Goal: Check status: Check status

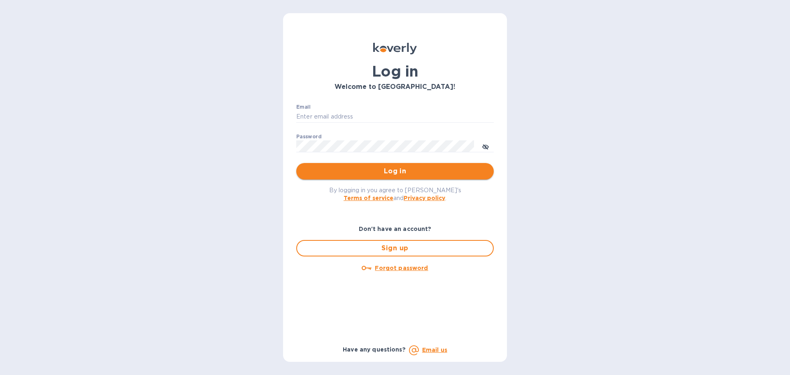
type input "[EMAIL_ADDRESS][DOMAIN_NAME]"
click at [379, 173] on span "Log in" at bounding box center [395, 171] width 184 height 10
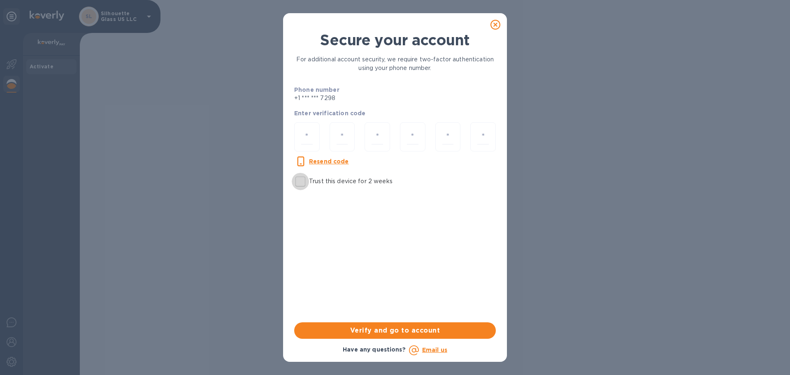
click at [301, 176] on input "Trust this device for 2 weeks" at bounding box center [300, 181] width 17 height 17
checkbox input "true"
click at [321, 162] on u "Resend code" at bounding box center [329, 161] width 40 height 7
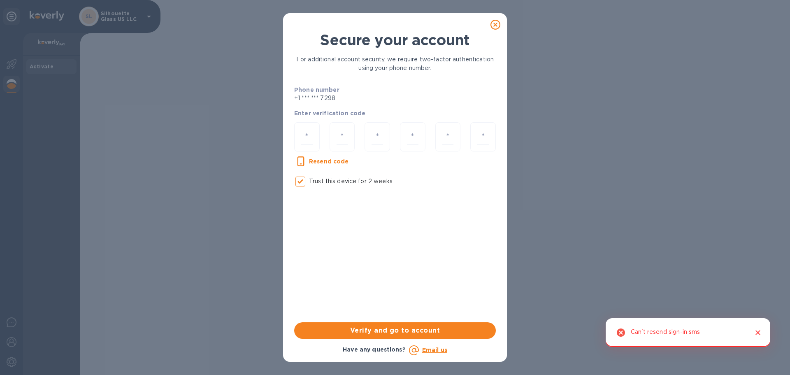
click at [697, 331] on div "Can't resend sign-in sms" at bounding box center [664, 332] width 69 height 16
click at [755, 329] on icon "Close" at bounding box center [757, 332] width 8 height 8
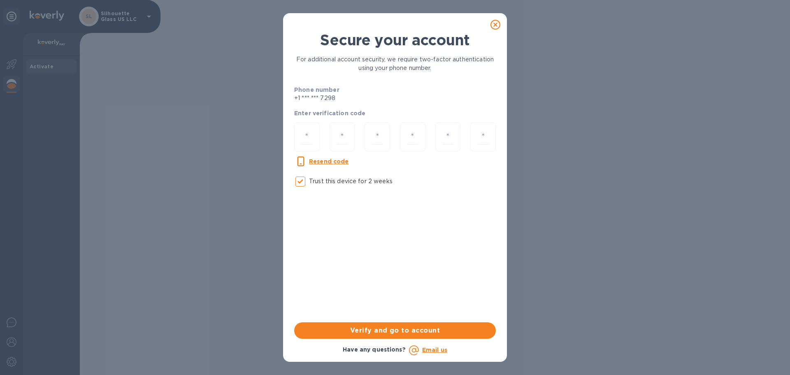
click at [495, 23] on icon at bounding box center [495, 25] width 10 height 10
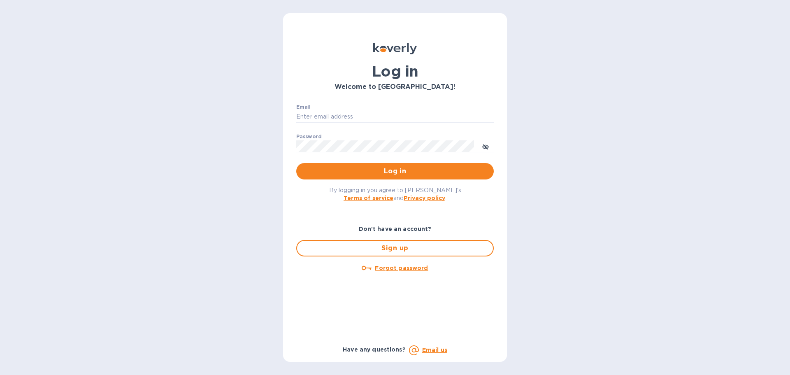
type input "[EMAIL_ADDRESS][DOMAIN_NAME]"
click at [404, 171] on span "Log in" at bounding box center [395, 171] width 184 height 10
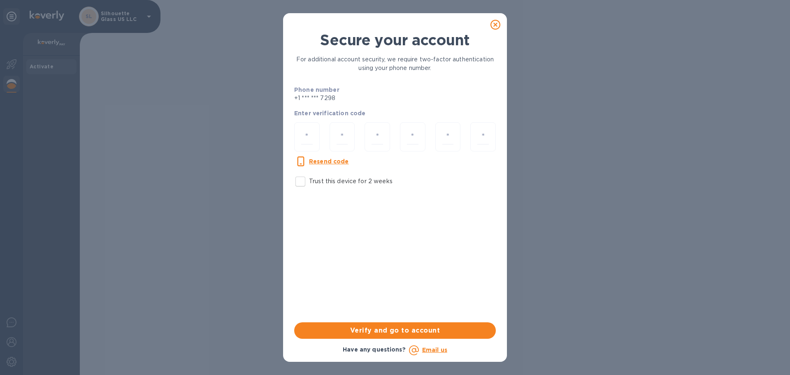
click at [301, 181] on input "Trust this device for 2 weeks" at bounding box center [300, 181] width 17 height 17
checkbox input "true"
click at [310, 141] on input "number" at bounding box center [307, 136] width 12 height 15
paste input "1"
type input "1"
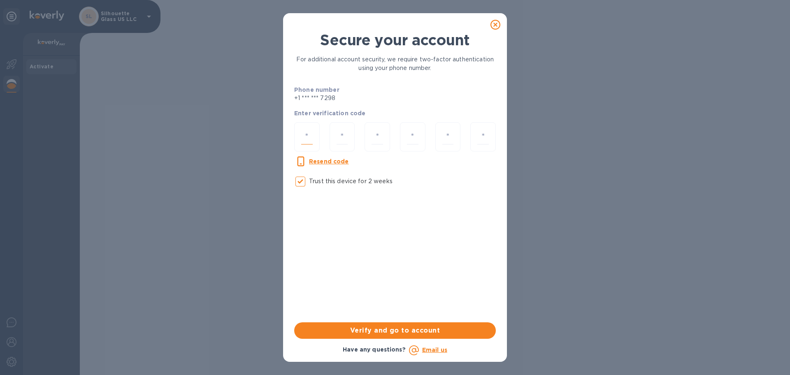
type input "9"
type input "0"
type input "4"
type input "5"
type input "7"
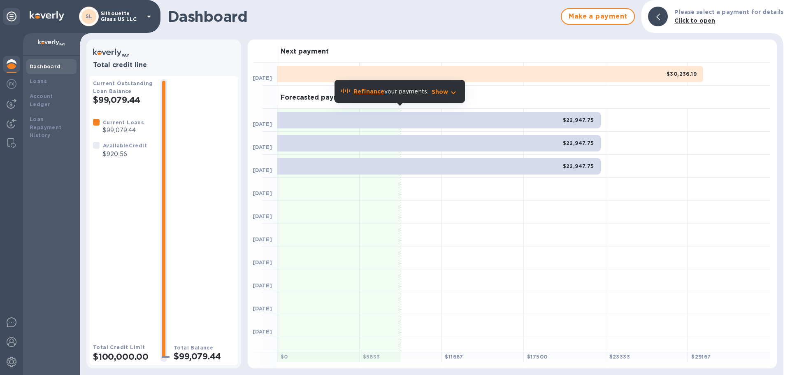
drag, startPoint x: 163, startPoint y: 118, endPoint x: 154, endPoint y: 126, distance: 12.2
click at [162, 121] on div at bounding box center [163, 220] width 7 height 279
click at [45, 100] on div "Account Ledger" at bounding box center [52, 100] width 44 height 16
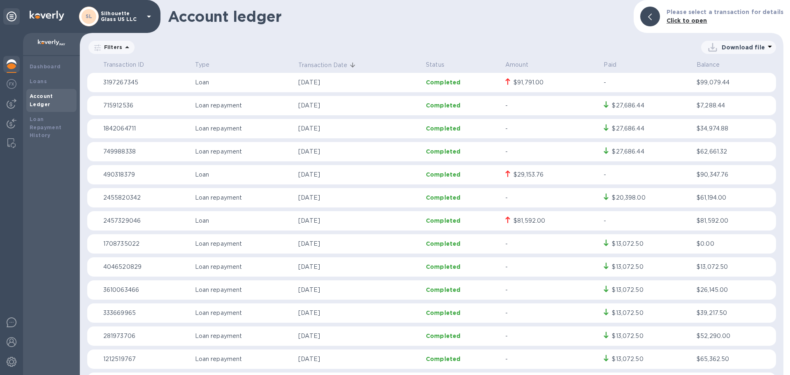
click at [338, 85] on p "[DATE]" at bounding box center [358, 82] width 121 height 9
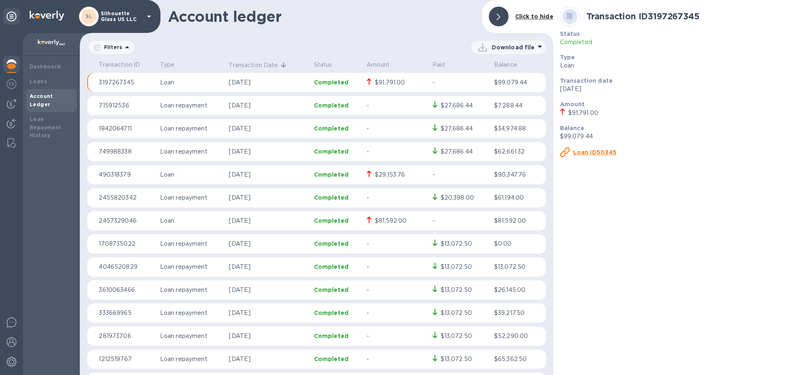
click at [592, 149] on u "Loan ID50345" at bounding box center [595, 152] width 44 height 7
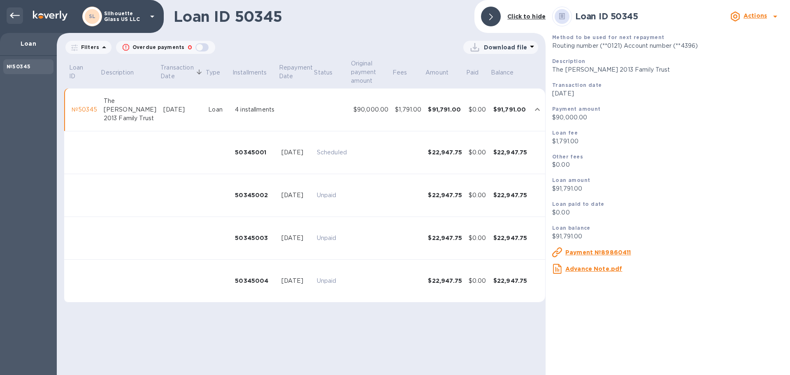
click at [9, 17] on div at bounding box center [15, 15] width 16 height 16
click at [14, 10] on div at bounding box center [15, 15] width 16 height 16
click at [16, 14] on icon at bounding box center [15, 16] width 10 height 10
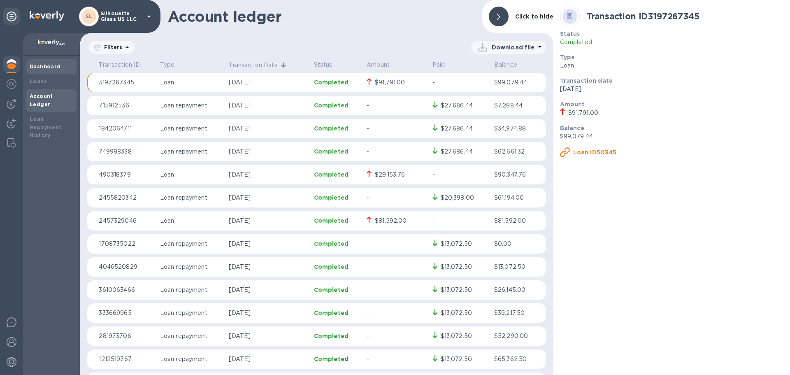
click at [53, 65] on b "Dashboard" at bounding box center [45, 66] width 31 height 6
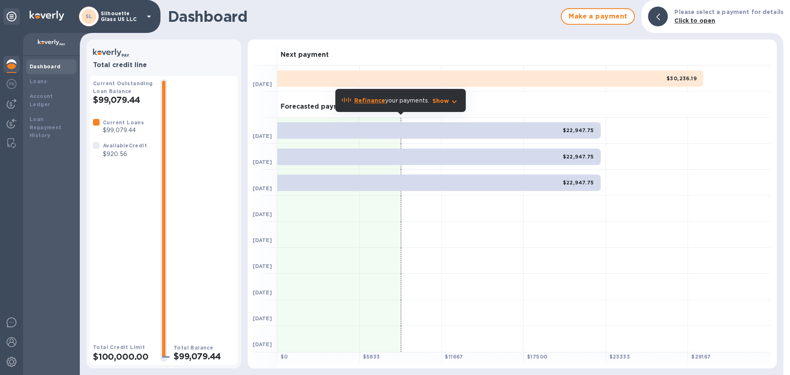
click at [677, 79] on b "$30,236.19" at bounding box center [681, 78] width 30 height 6
